Goal: Transaction & Acquisition: Book appointment/travel/reservation

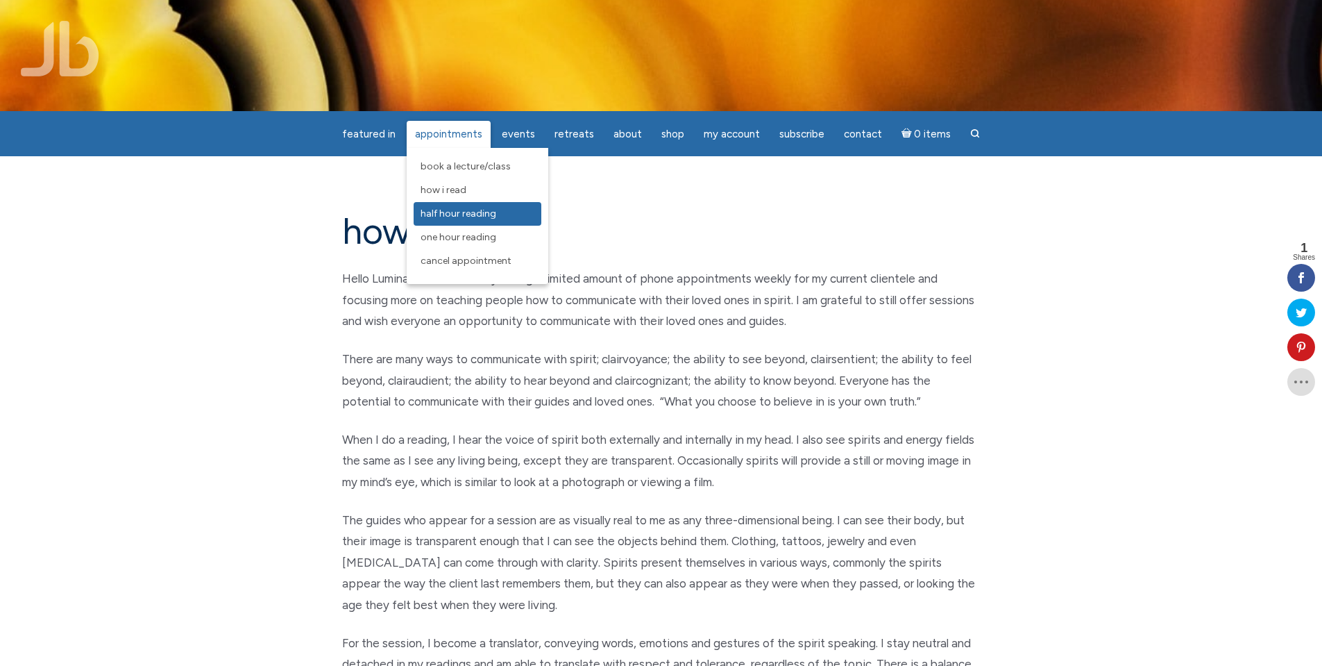
click at [444, 217] on span "Half Hour Reading" at bounding box center [459, 214] width 76 height 12
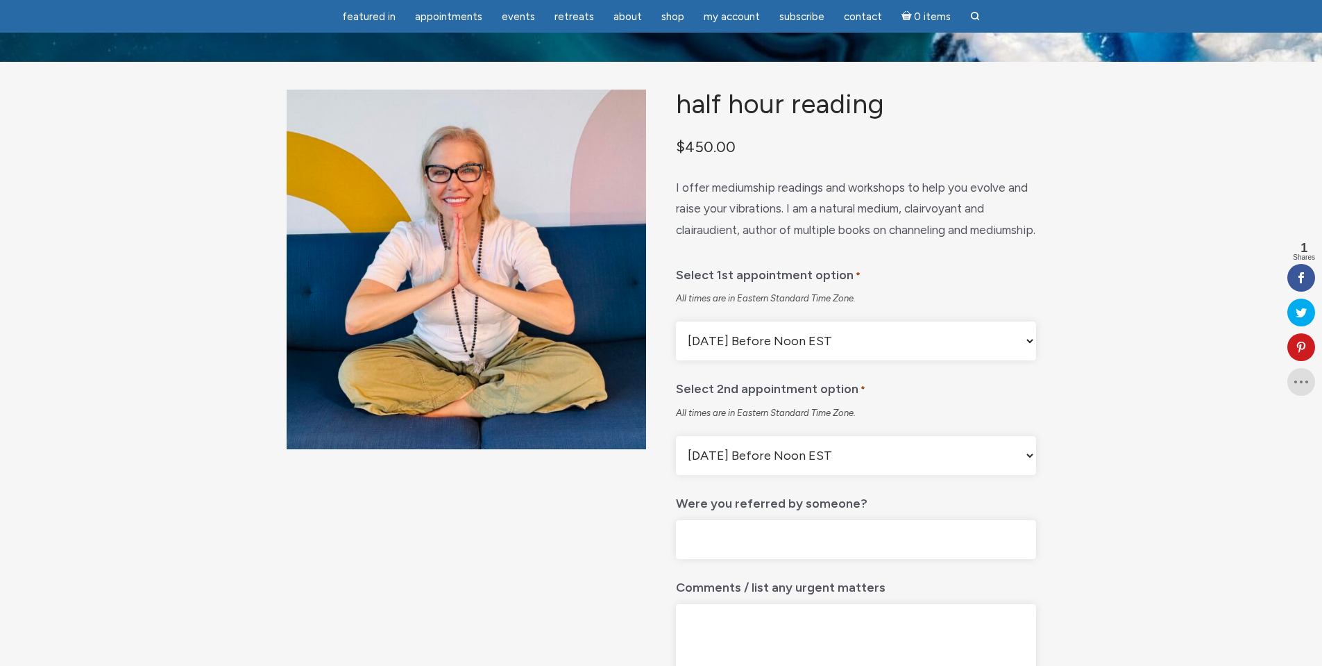
scroll to position [139, 0]
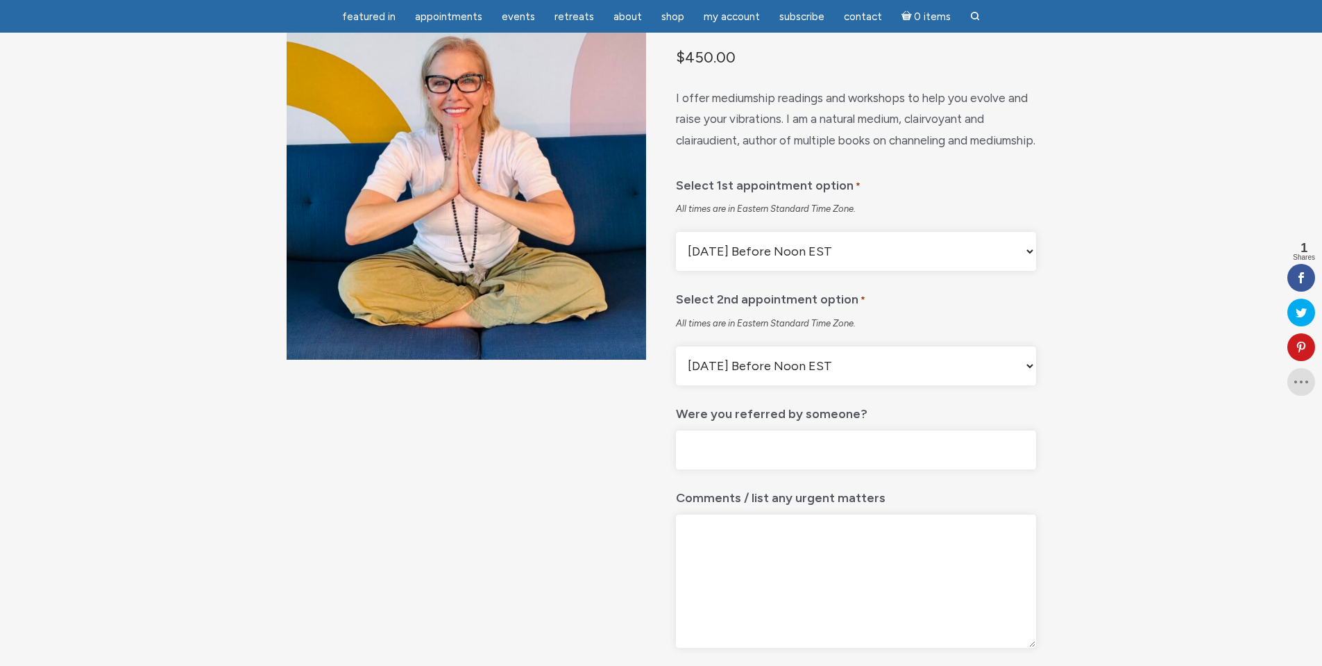
click at [1027, 271] on select "[DATE] Before Noon EST [DATE] After Noon EST First Available Appointment" at bounding box center [856, 251] width 360 height 39
select select "First Available Appointment"
click at [676, 267] on select "[DATE] Before Noon EST [DATE] After Noon EST First Available Appointment" at bounding box center [856, 251] width 360 height 39
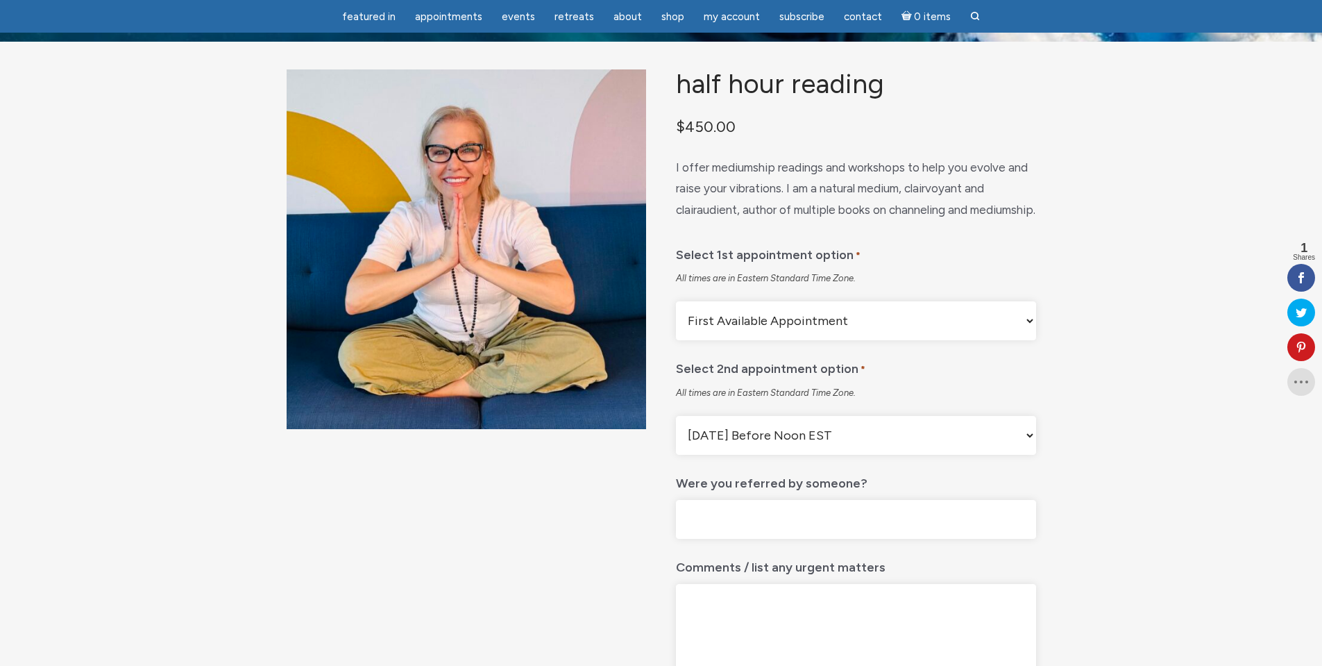
scroll to position [0, 0]
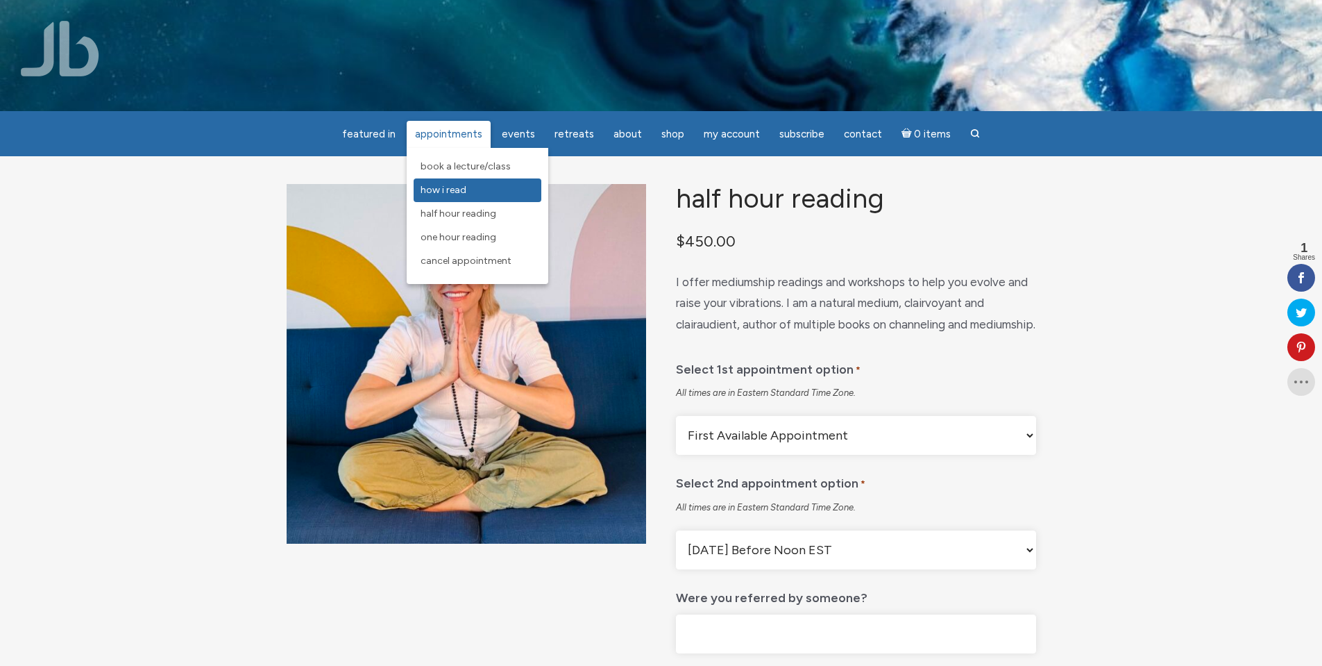
click at [457, 190] on span "How I Read" at bounding box center [444, 190] width 46 height 12
